Goal: Information Seeking & Learning: Learn about a topic

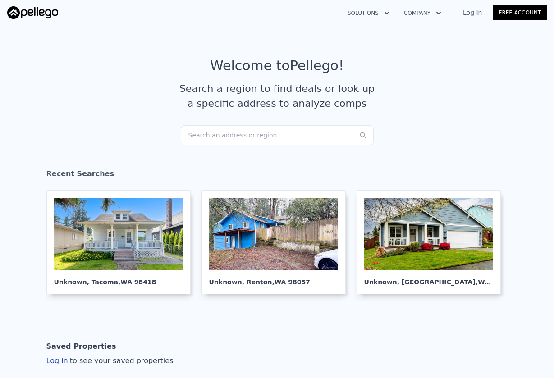
click at [247, 138] on div "Search an address or region..." at bounding box center [277, 135] width 193 height 20
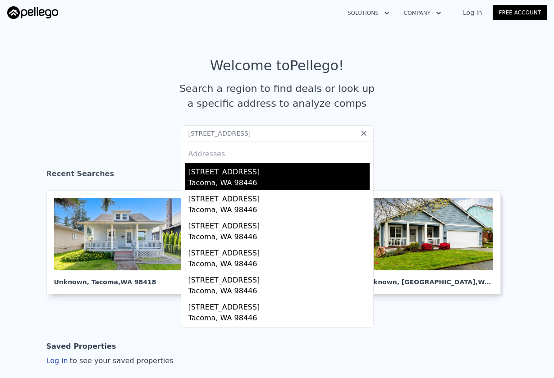
type input "[STREET_ADDRESS]"
click at [284, 171] on div "[STREET_ADDRESS]" at bounding box center [278, 170] width 181 height 14
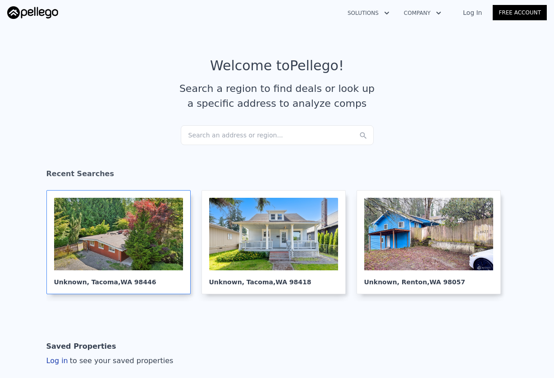
click at [123, 240] on div at bounding box center [118, 234] width 129 height 73
click at [210, 137] on div "Search an address or region..." at bounding box center [277, 135] width 193 height 20
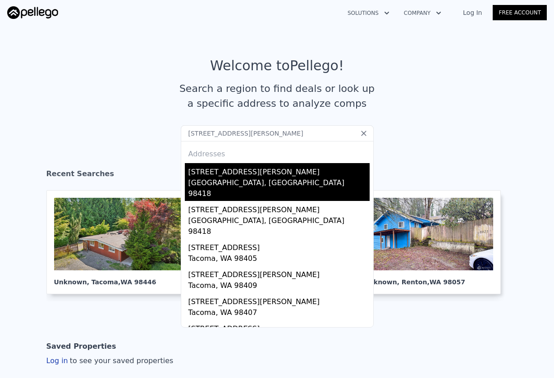
type input "[STREET_ADDRESS][PERSON_NAME]"
click at [343, 178] on div "[GEOGRAPHIC_DATA], [GEOGRAPHIC_DATA] 98418" at bounding box center [278, 189] width 181 height 23
